Goal: Task Accomplishment & Management: Use online tool/utility

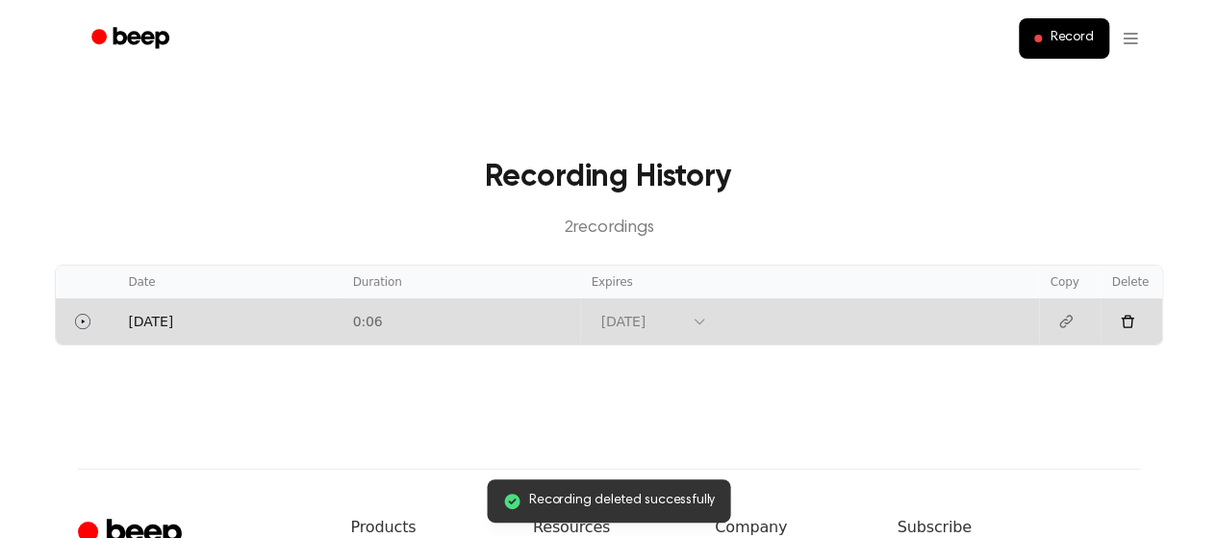
click at [1134, 325] on icon at bounding box center [1127, 321] width 15 height 15
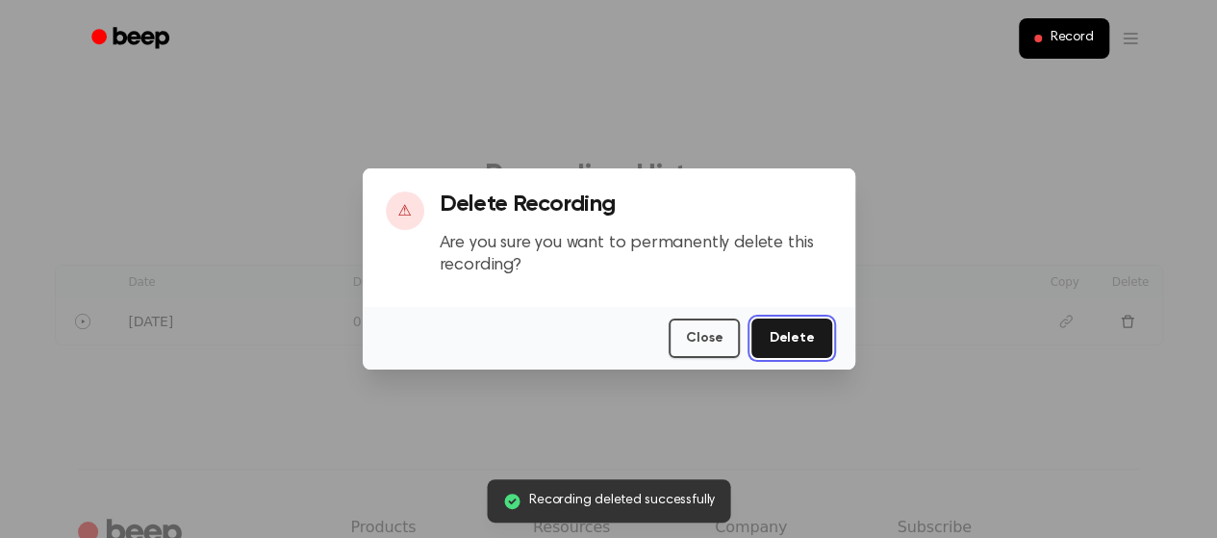
click at [799, 332] on button "Delete" at bounding box center [792, 338] width 80 height 39
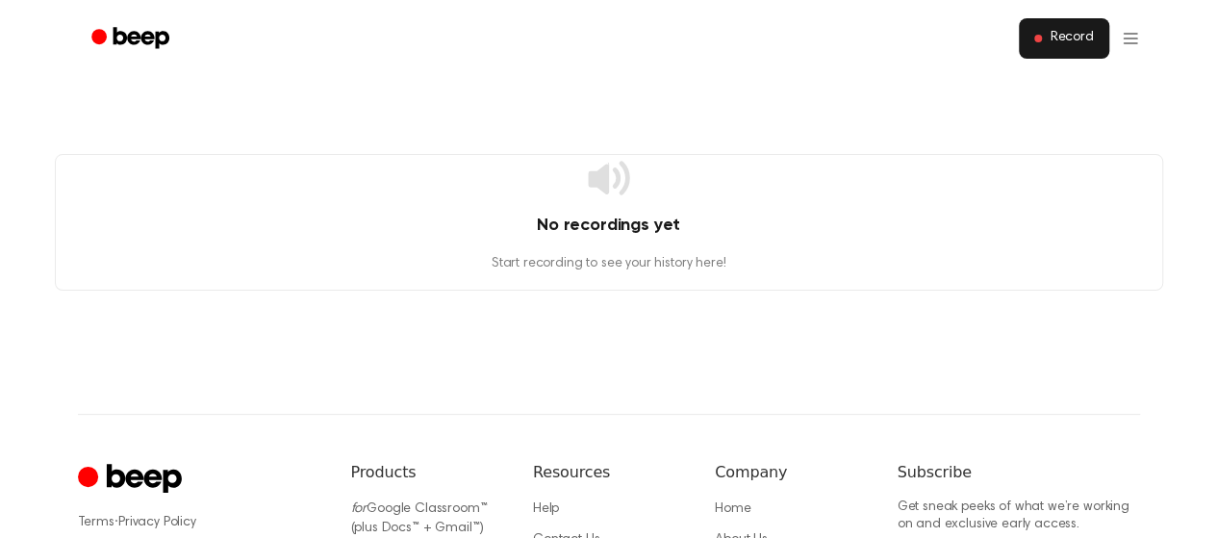
click at [1058, 39] on span "Record" at bounding box center [1071, 38] width 43 height 17
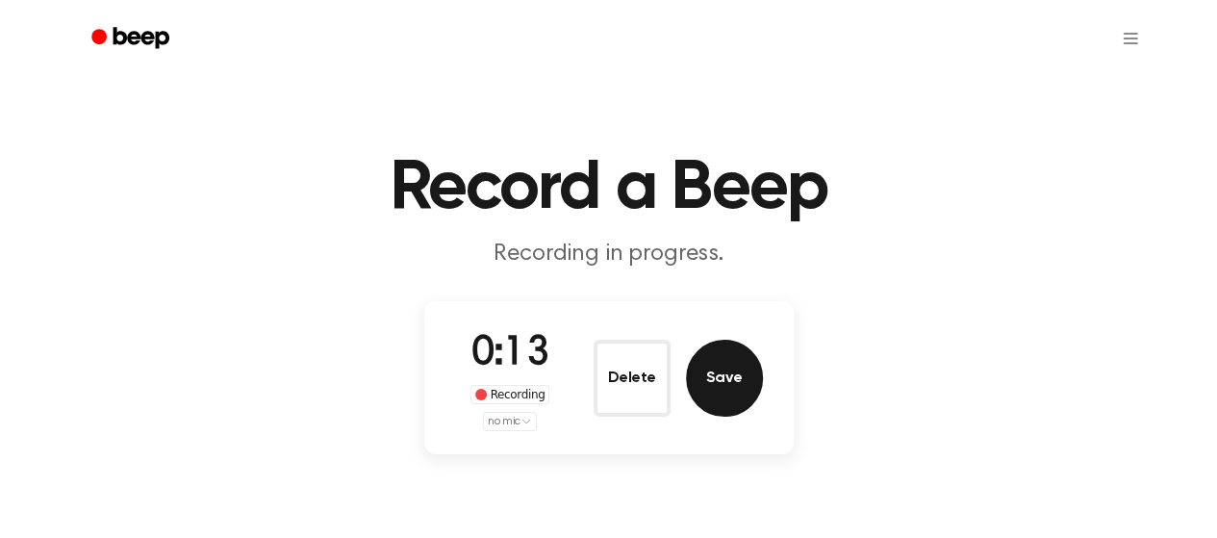
click at [722, 373] on button "Save" at bounding box center [724, 378] width 77 height 77
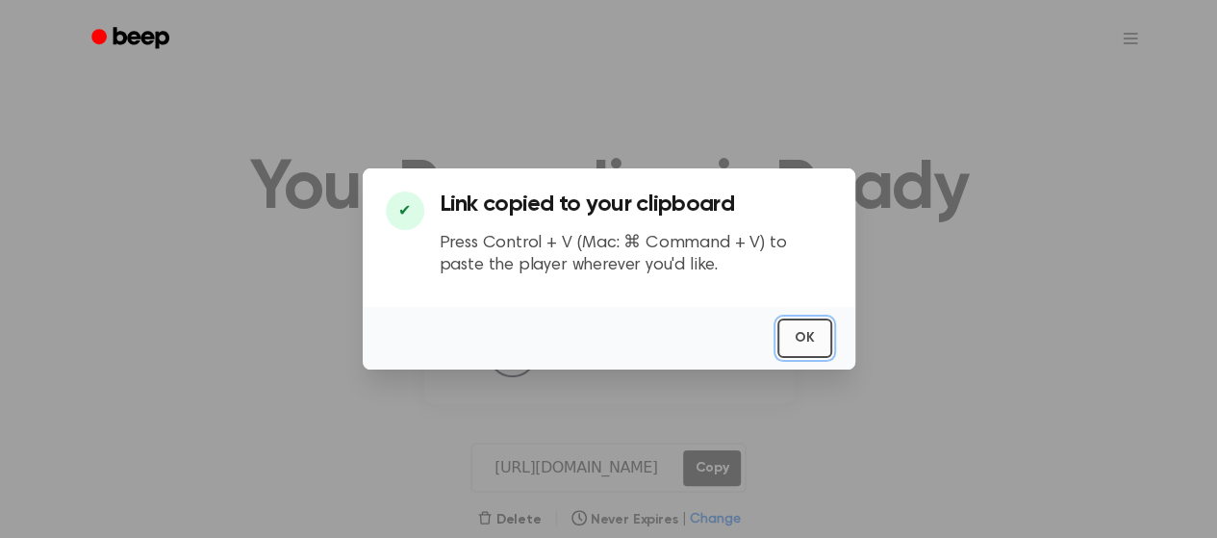
click at [802, 345] on button "OK" at bounding box center [805, 338] width 55 height 39
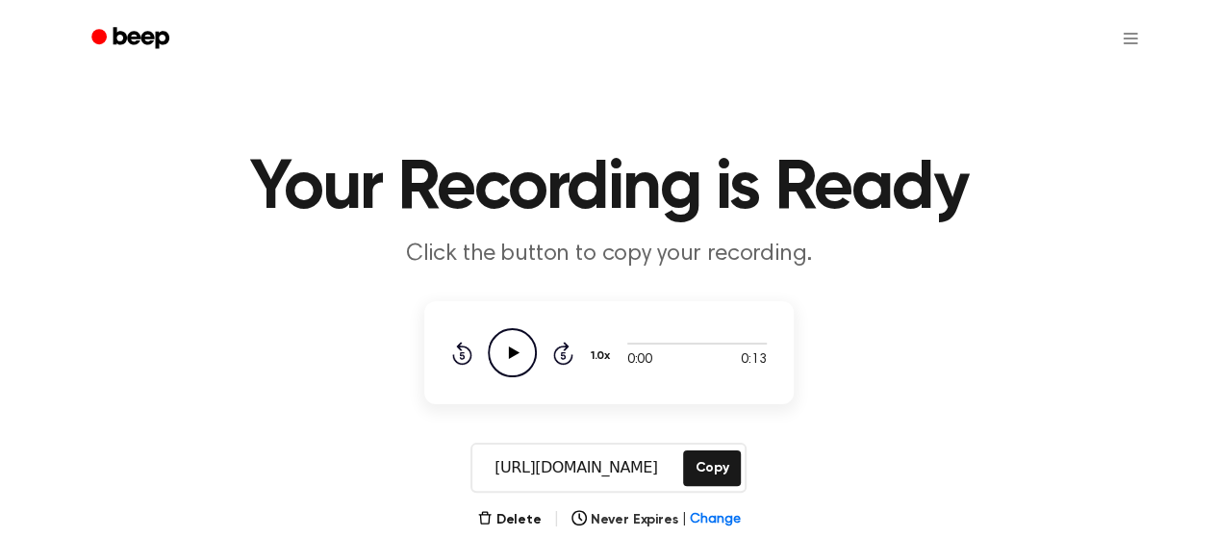
click at [502, 349] on icon "Play Audio" at bounding box center [512, 352] width 49 height 49
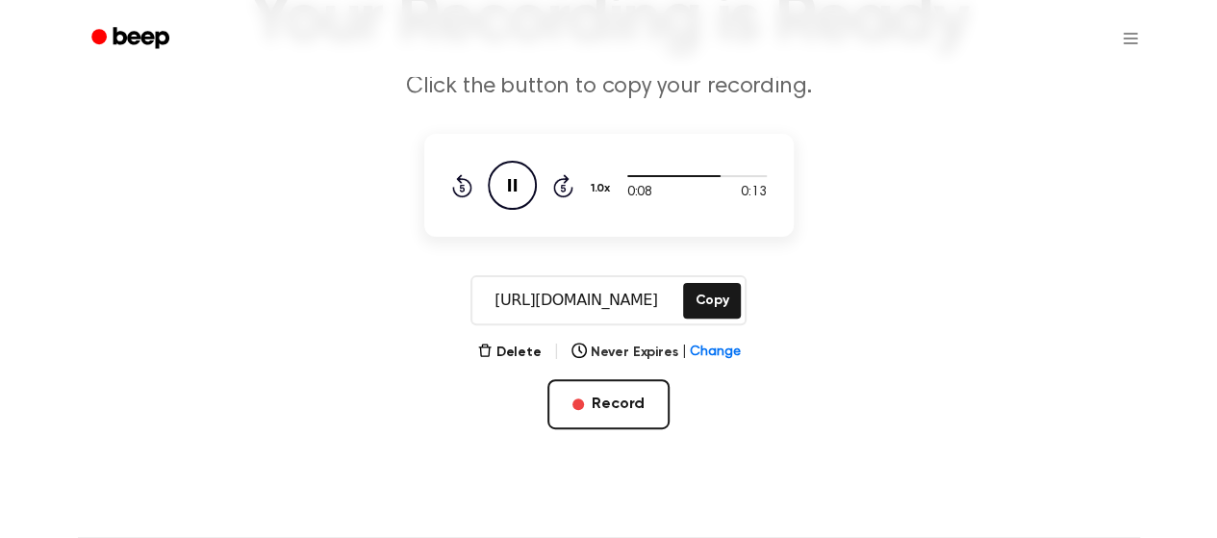
scroll to position [160, 0]
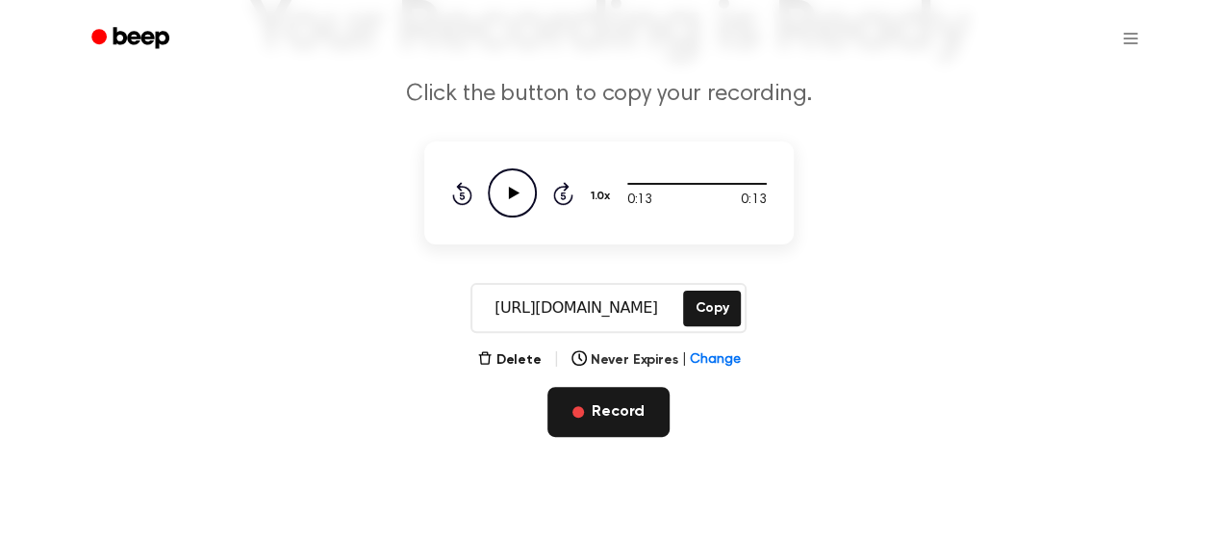
click at [622, 423] on button "Record" at bounding box center [609, 412] width 122 height 50
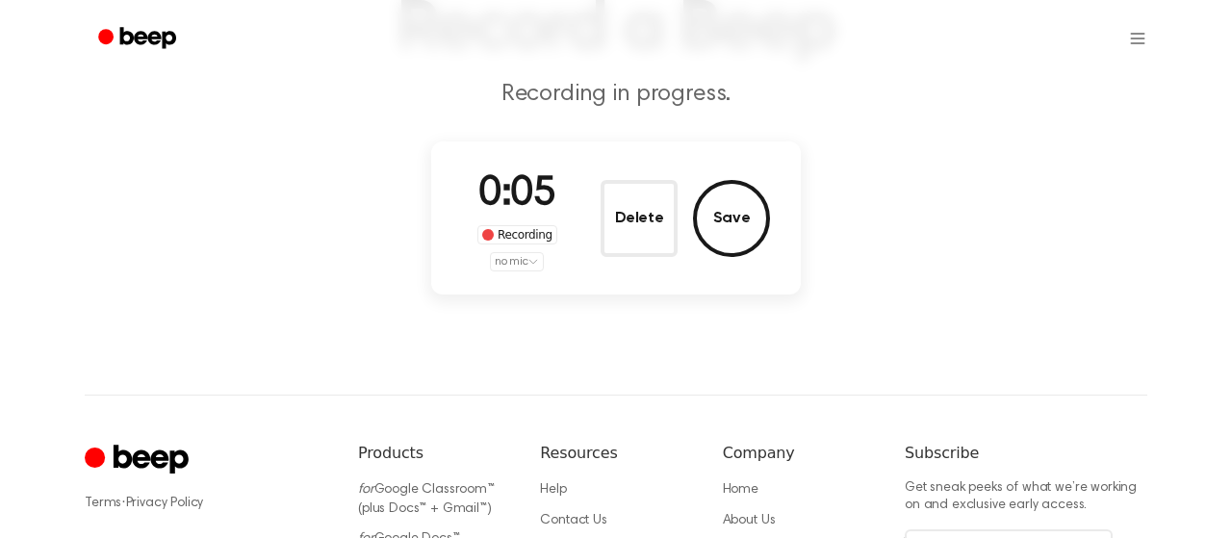
click at [519, 260] on html "Record a Beep Recording in progress. 0:05 Recording no mic Delete Save ⚠️ We ar…" at bounding box center [616, 300] width 1232 height 920
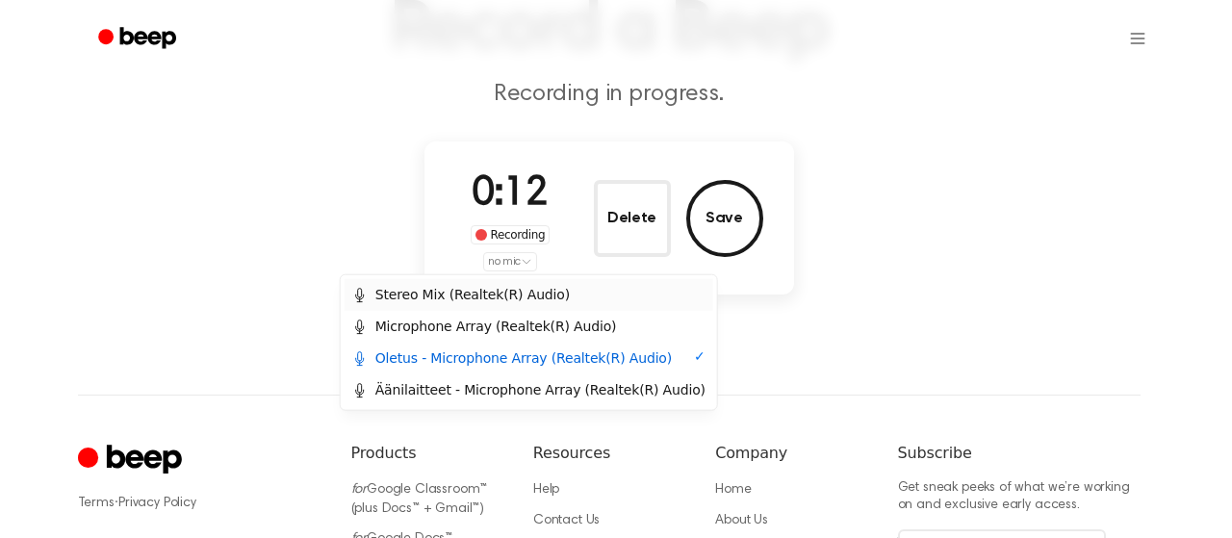
click at [501, 290] on div "Stereo Mix (Realtek(R) Audio)" at bounding box center [461, 295] width 218 height 20
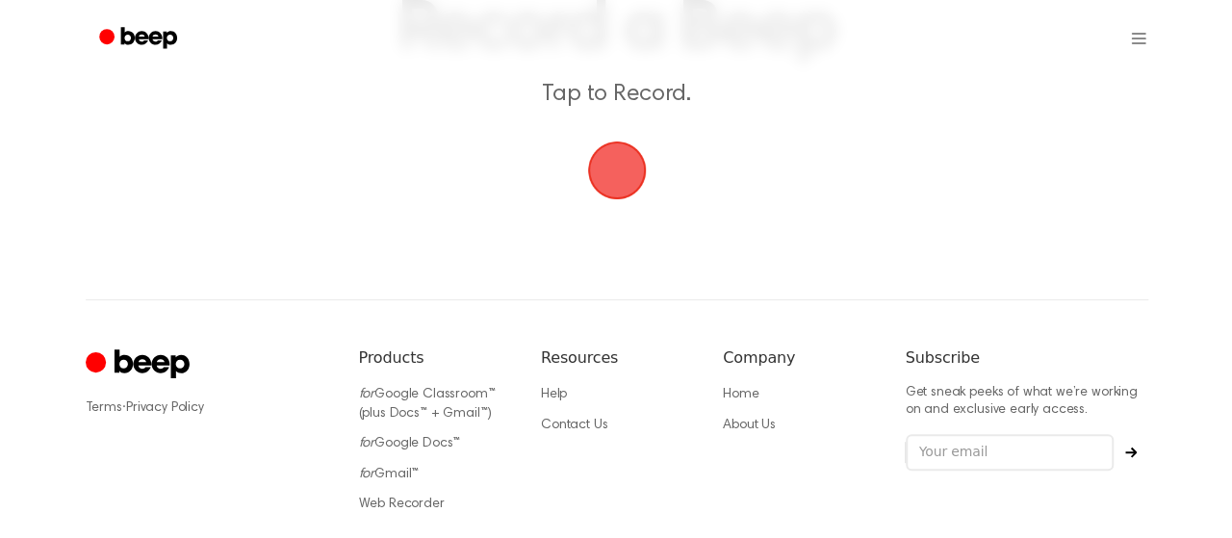
scroll to position [156, 0]
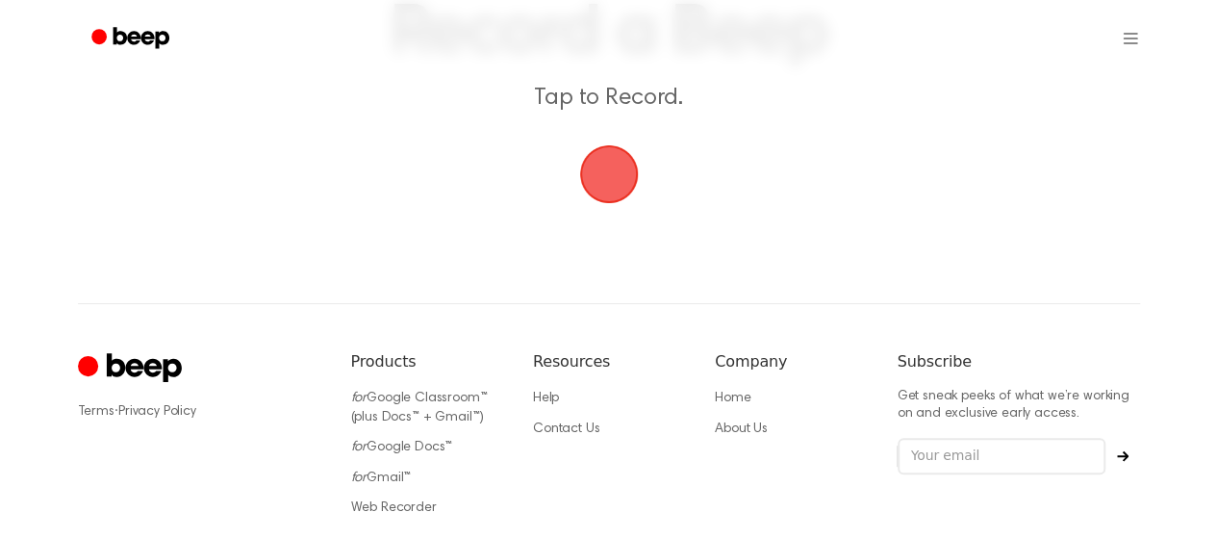
click at [596, 170] on span "button" at bounding box center [609, 174] width 108 height 108
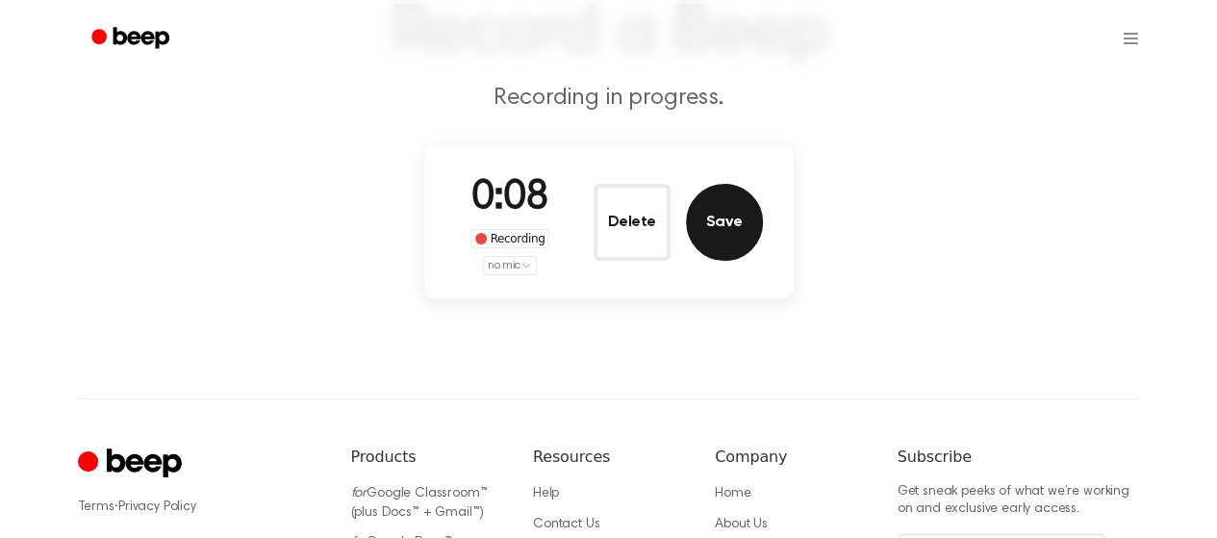
click at [716, 217] on button "Save" at bounding box center [724, 222] width 77 height 77
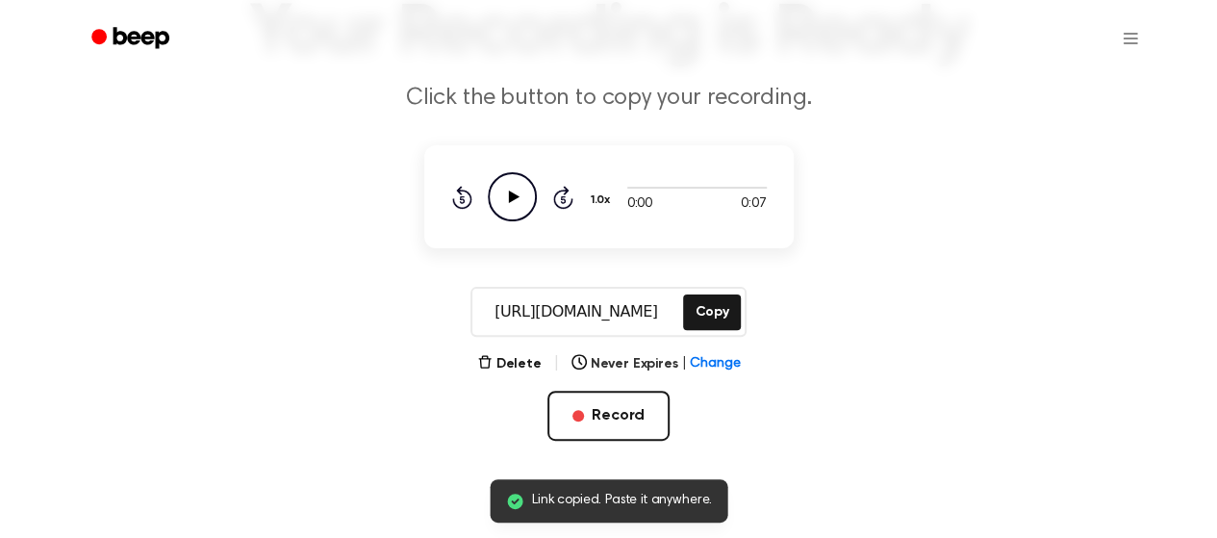
click at [518, 199] on icon "Play Audio" at bounding box center [512, 196] width 49 height 49
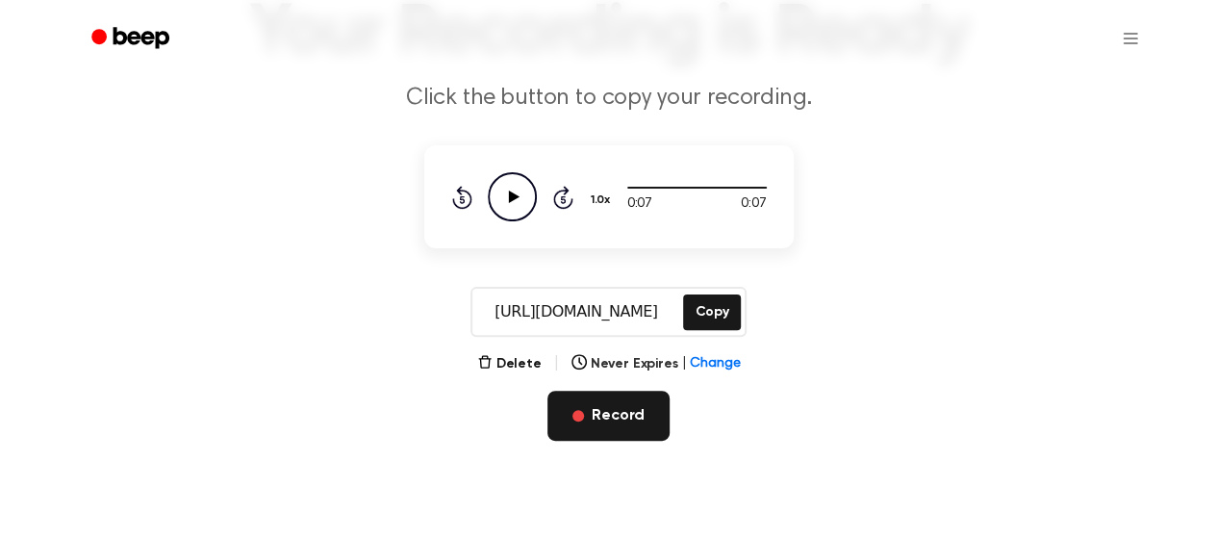
click at [583, 426] on button "Record" at bounding box center [609, 416] width 122 height 50
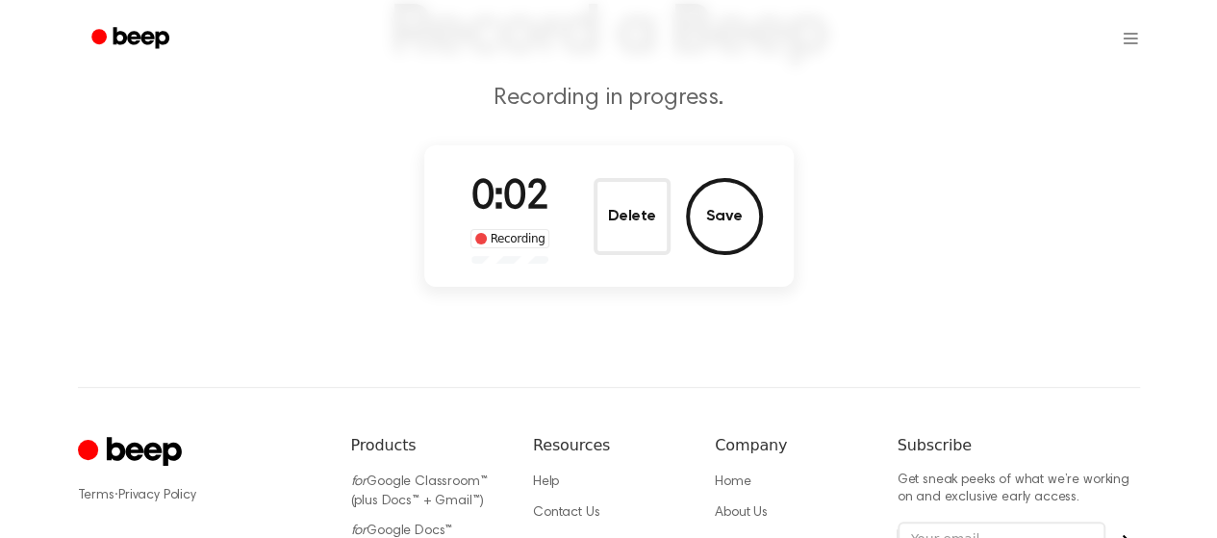
click at [516, 243] on div "Recording" at bounding box center [511, 238] width 80 height 19
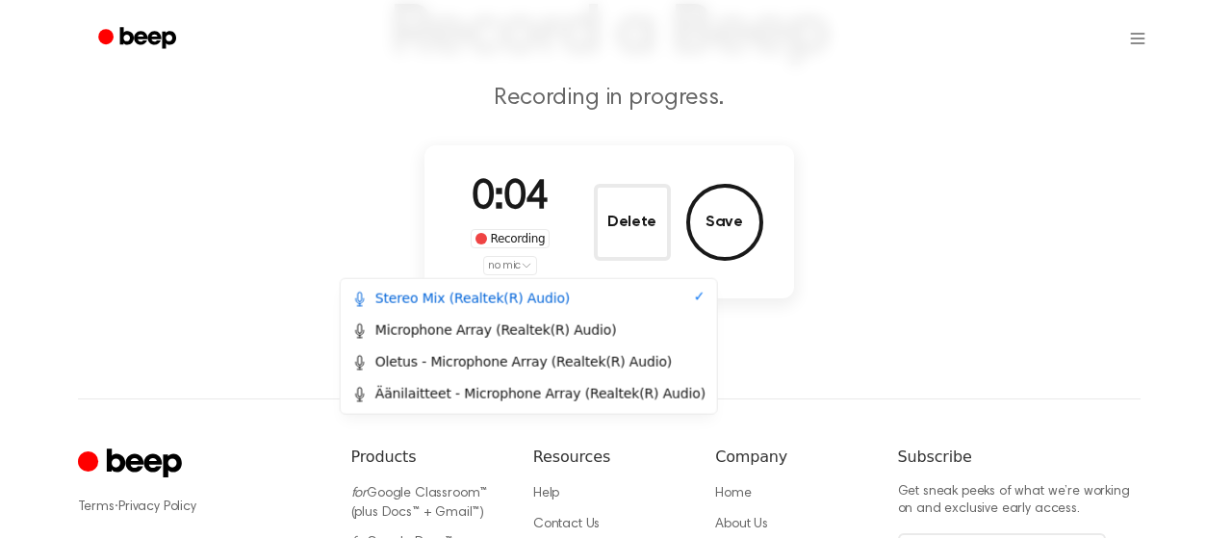
click at [506, 270] on html "Record a Beep Recording in progress. 0:04 Recording no mic Delete Save ⚠️ We ar…" at bounding box center [616, 304] width 1232 height 920
click at [490, 332] on div "Microphone Array (Realtek(R) Audio)" at bounding box center [484, 330] width 265 height 20
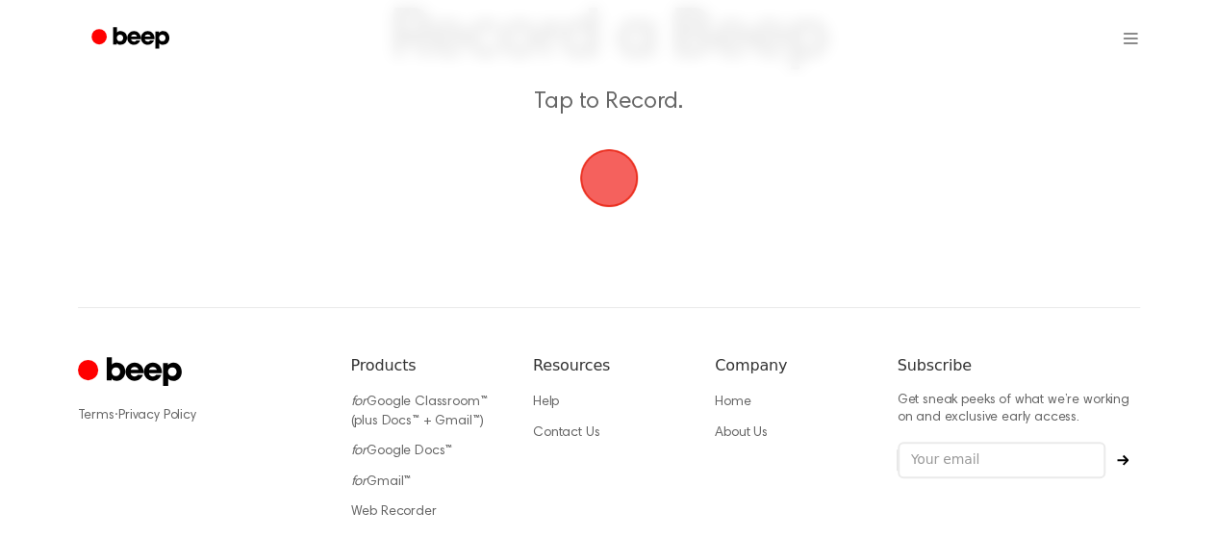
click at [605, 184] on span "button" at bounding box center [608, 178] width 59 height 59
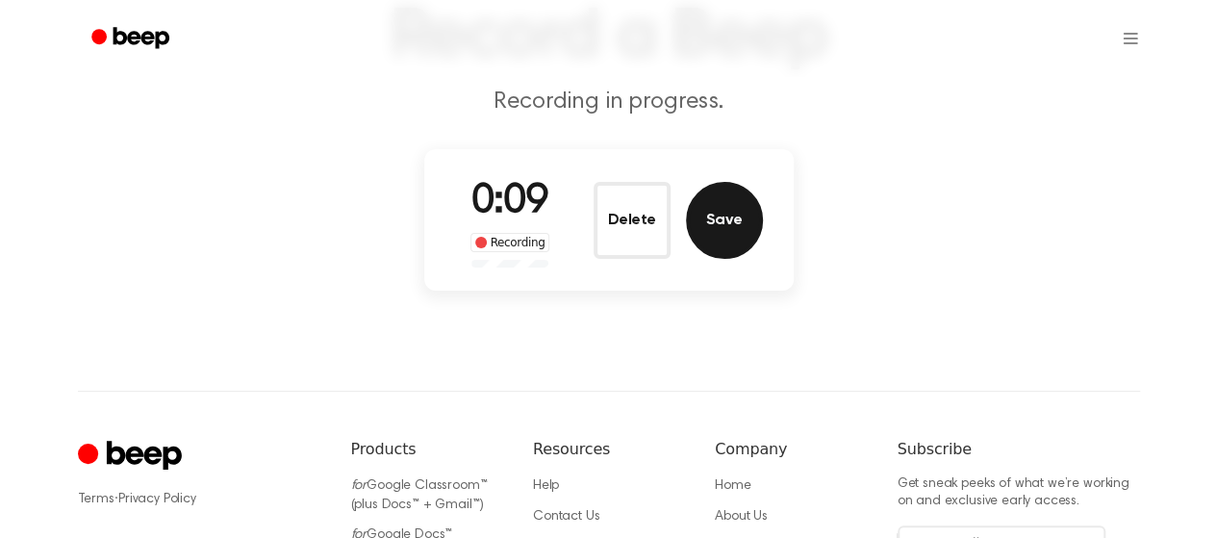
click at [731, 218] on button "Save" at bounding box center [724, 220] width 77 height 77
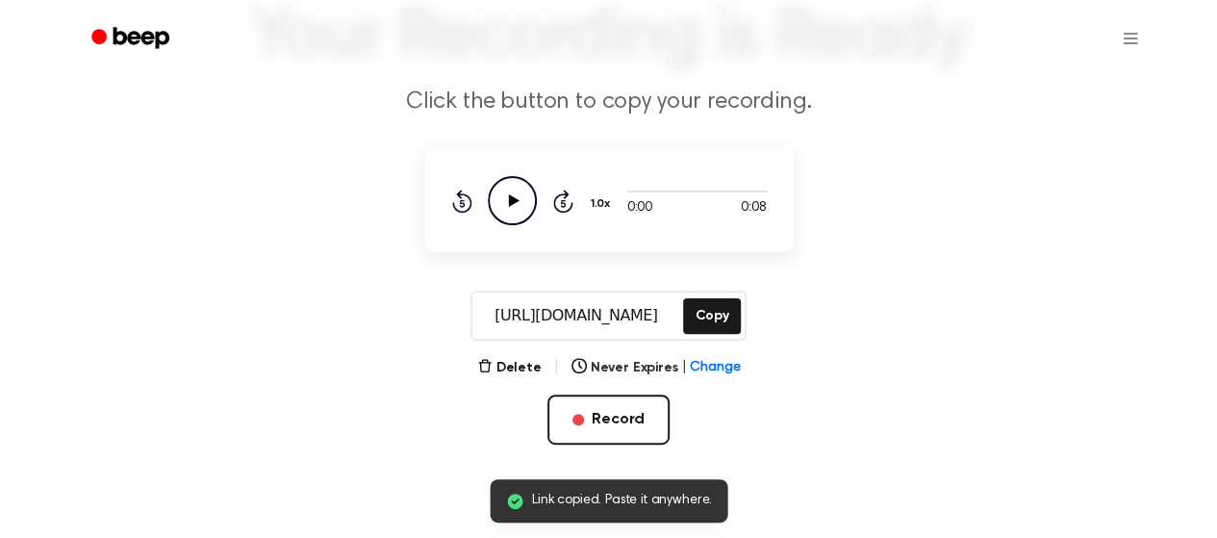
click at [516, 196] on icon "Play Audio" at bounding box center [512, 200] width 49 height 49
click at [516, 196] on icon at bounding box center [512, 200] width 9 height 13
click at [516, 196] on icon "Play Audio" at bounding box center [512, 200] width 49 height 49
click at [516, 196] on icon at bounding box center [512, 200] width 9 height 13
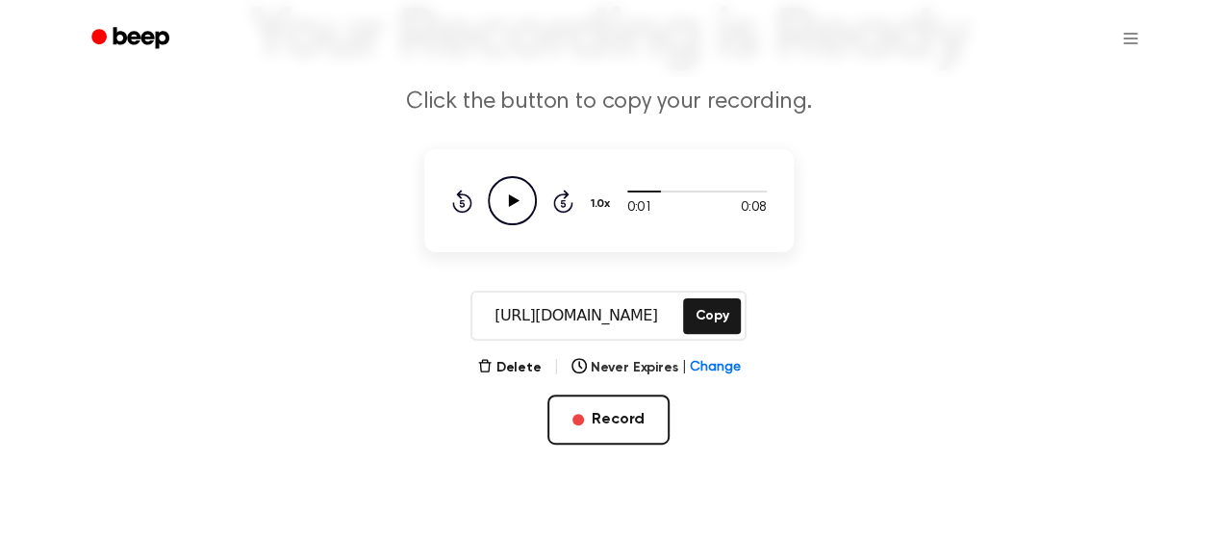
click at [905, 202] on main "Your Recording is Ready Click the button to copy your recording. 0:01 0:08 Your…" at bounding box center [608, 154] width 1217 height 612
click at [598, 421] on button "Record" at bounding box center [609, 420] width 122 height 50
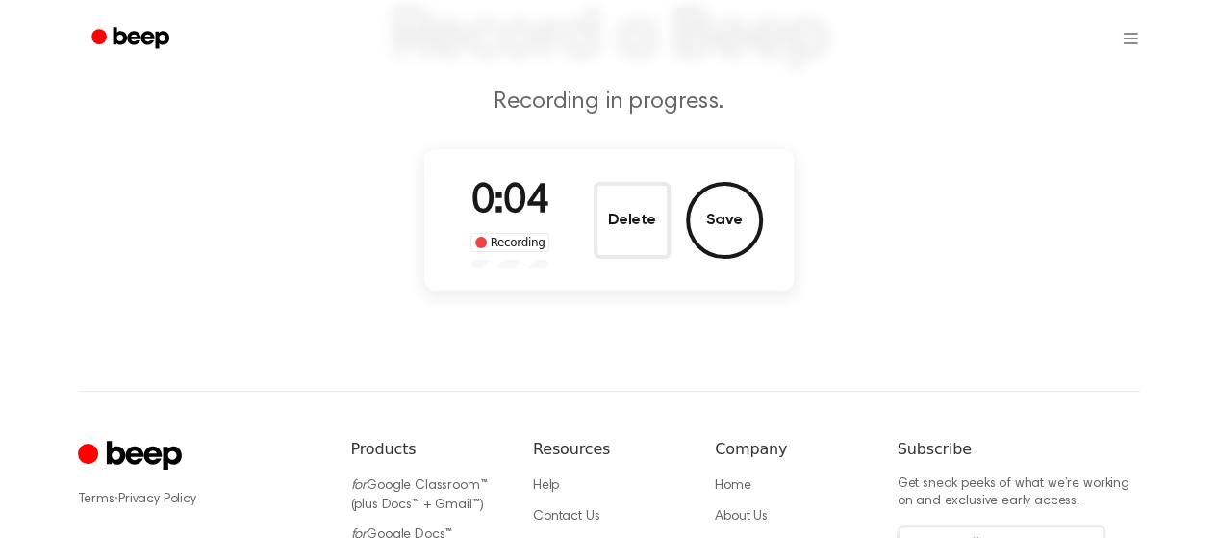
click at [514, 249] on div "Recording" at bounding box center [511, 242] width 80 height 19
click at [506, 268] on div "0:05 Recording Delete Save" at bounding box center [609, 219] width 370 height 141
click at [512, 236] on div "Recording" at bounding box center [511, 242] width 80 height 19
click at [520, 245] on div "Recording" at bounding box center [511, 242] width 80 height 19
click at [519, 271] on div "0:08 Recording Delete Save" at bounding box center [609, 219] width 370 height 141
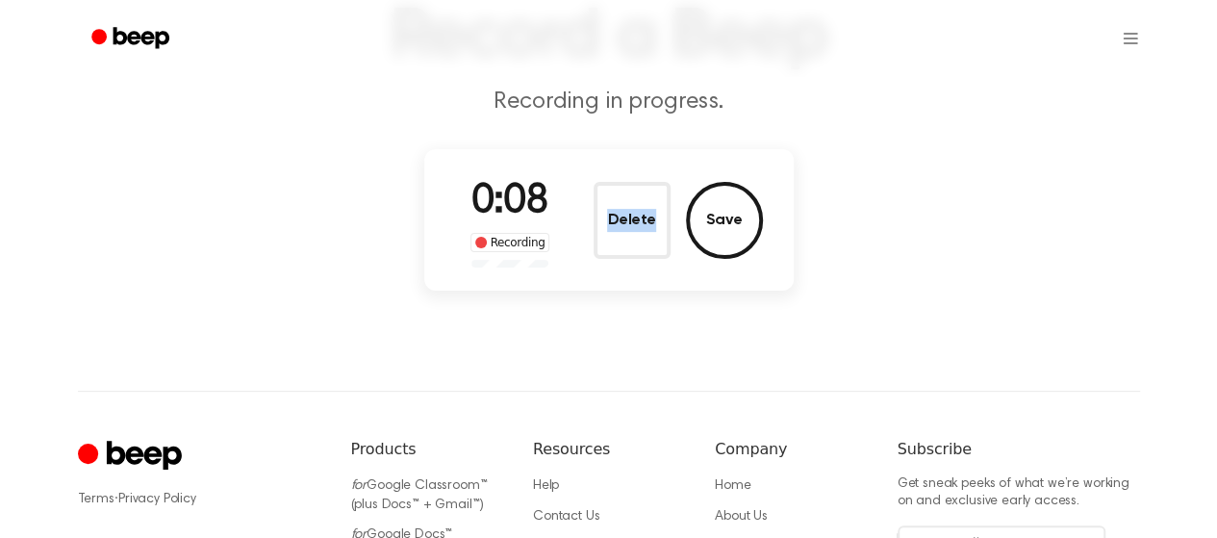
click at [519, 271] on div "0:08 Recording Delete Save" at bounding box center [609, 219] width 370 height 141
click at [632, 214] on button "Delete" at bounding box center [632, 220] width 77 height 77
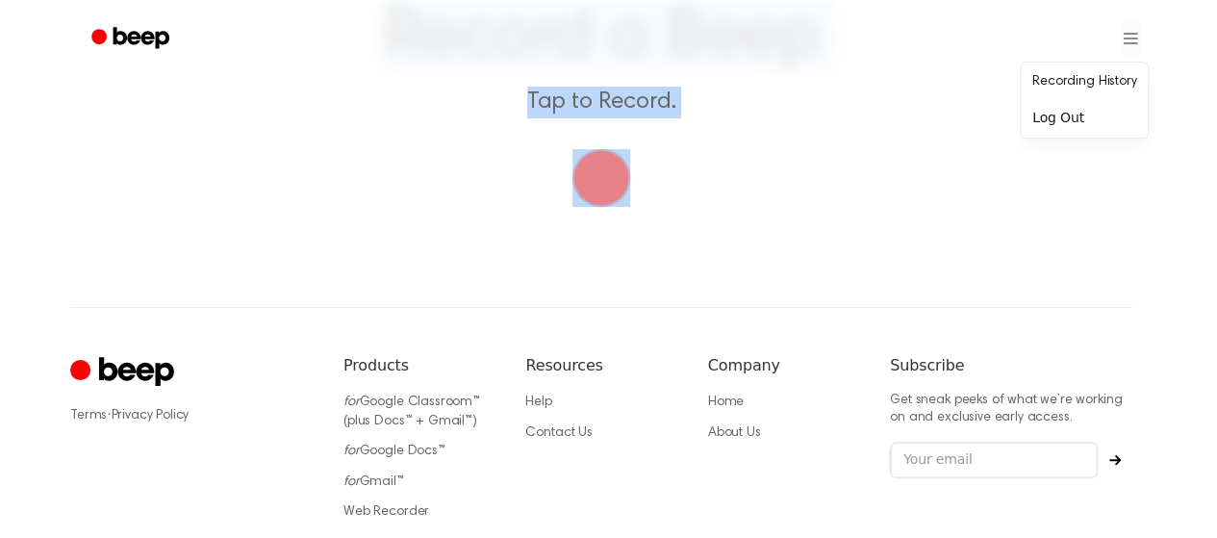
click at [1127, 43] on html "Record a Beep Tap to Record. ⚠️ We are experiencing issues with our server. We …" at bounding box center [608, 260] width 1217 height 825
click at [723, 237] on html "Record a Beep Tap to Record. ⚠️ We are experiencing issues with our server. We …" at bounding box center [616, 260] width 1232 height 825
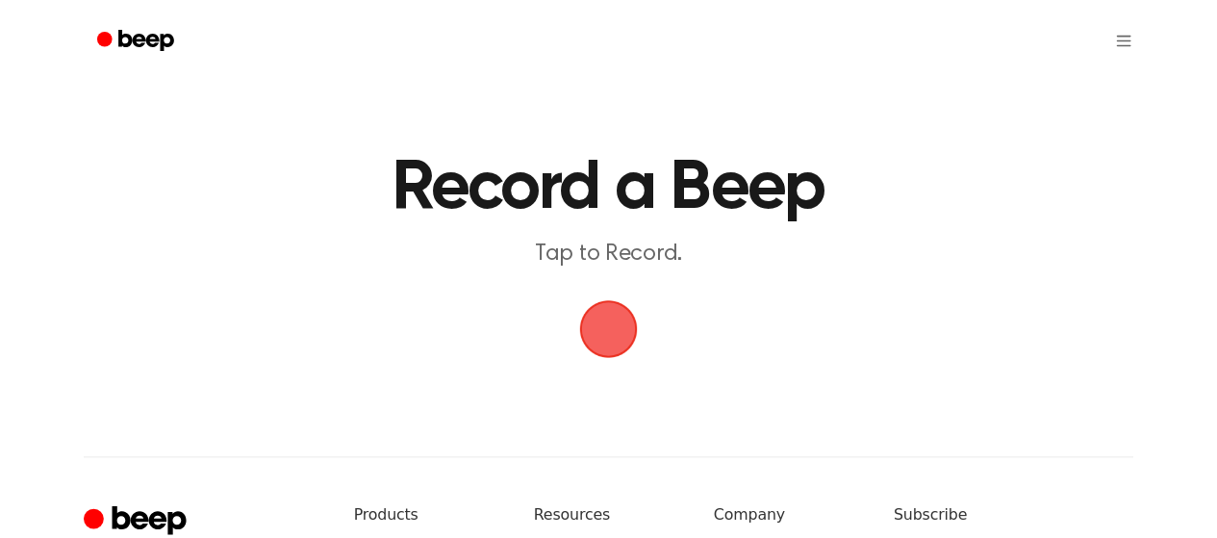
scroll to position [152, 0]
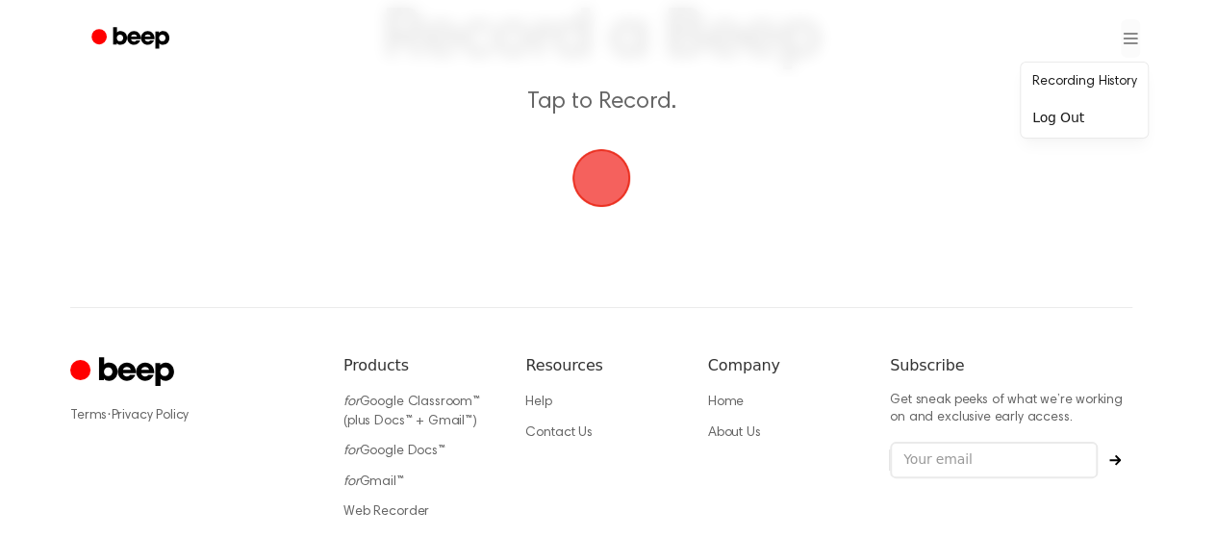
click at [1135, 41] on html "Record a Beep Tap to Record. ⚠️ We are experiencing issues with our server. We …" at bounding box center [608, 260] width 1217 height 825
click at [1099, 88] on link "Recording History" at bounding box center [1084, 82] width 119 height 32
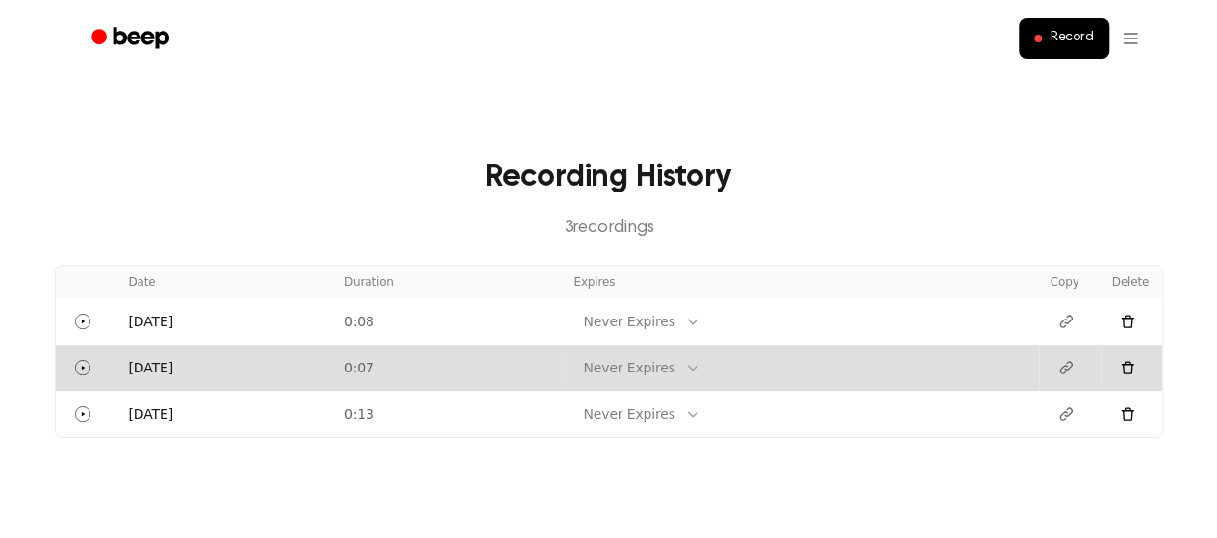
click at [1126, 364] on icon at bounding box center [1127, 367] width 13 height 13
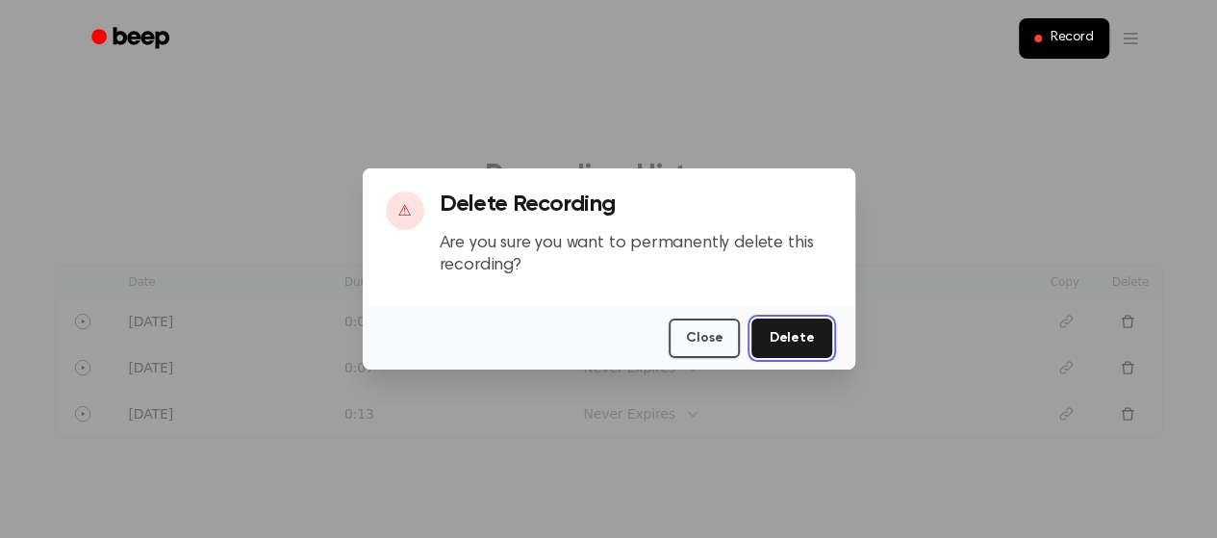
click at [822, 346] on button "Delete" at bounding box center [792, 338] width 80 height 39
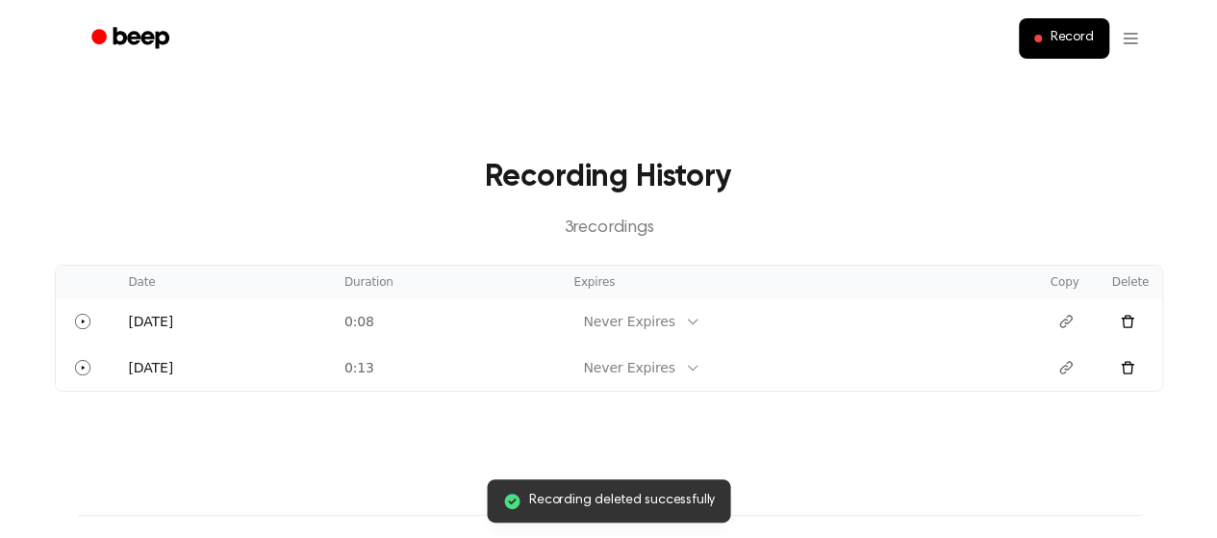
click at [1134, 367] on icon at bounding box center [1127, 367] width 15 height 15
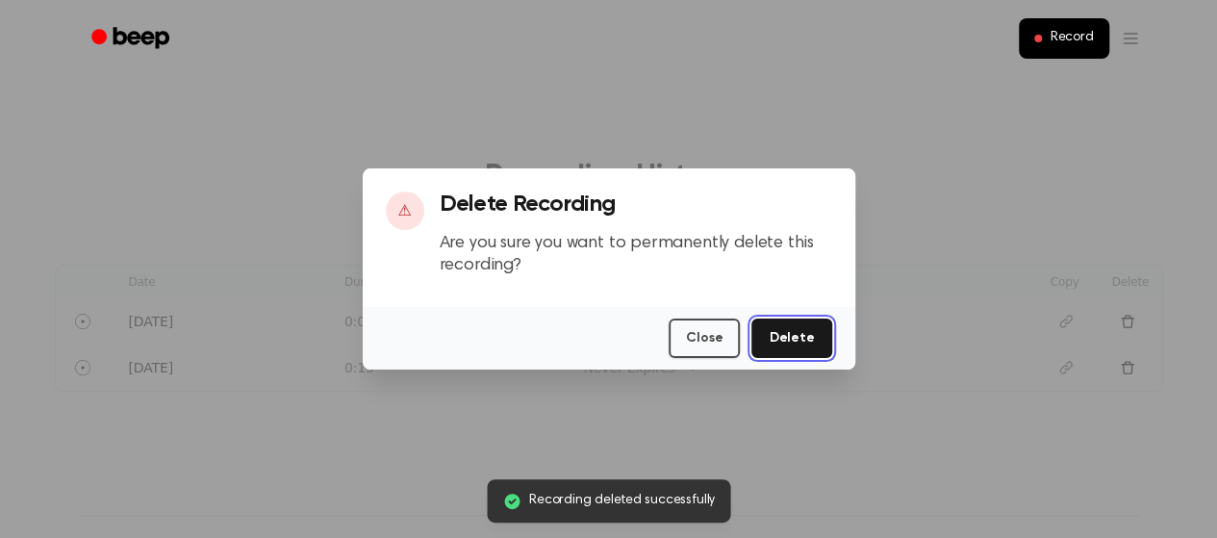
click at [816, 346] on button "Delete" at bounding box center [792, 338] width 80 height 39
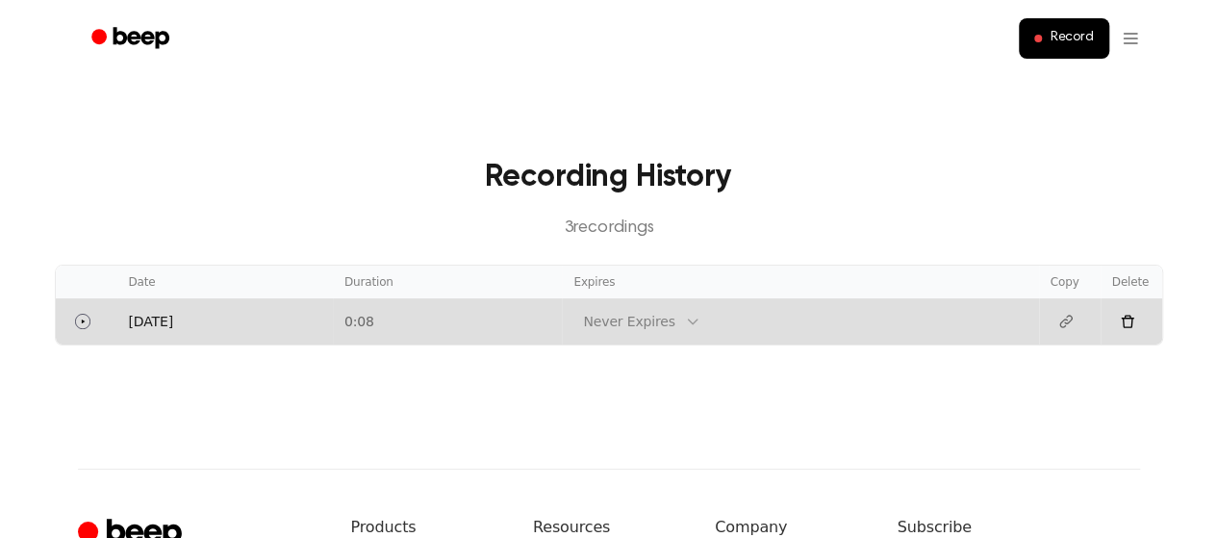
click at [900, 313] on td "Never Expires" at bounding box center [800, 321] width 476 height 46
click at [427, 317] on td "0:08" at bounding box center [448, 321] width 230 height 46
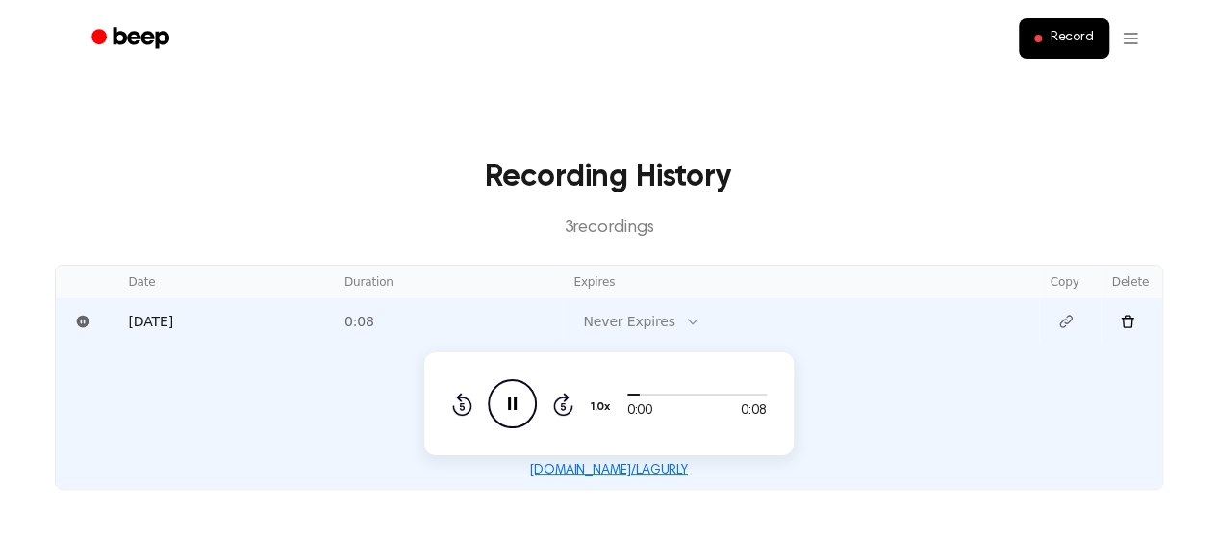
click at [504, 400] on icon "Pause Audio" at bounding box center [512, 403] width 49 height 49
click at [1066, 324] on icon at bounding box center [1066, 321] width 15 height 15
